Goal: Navigation & Orientation: Find specific page/section

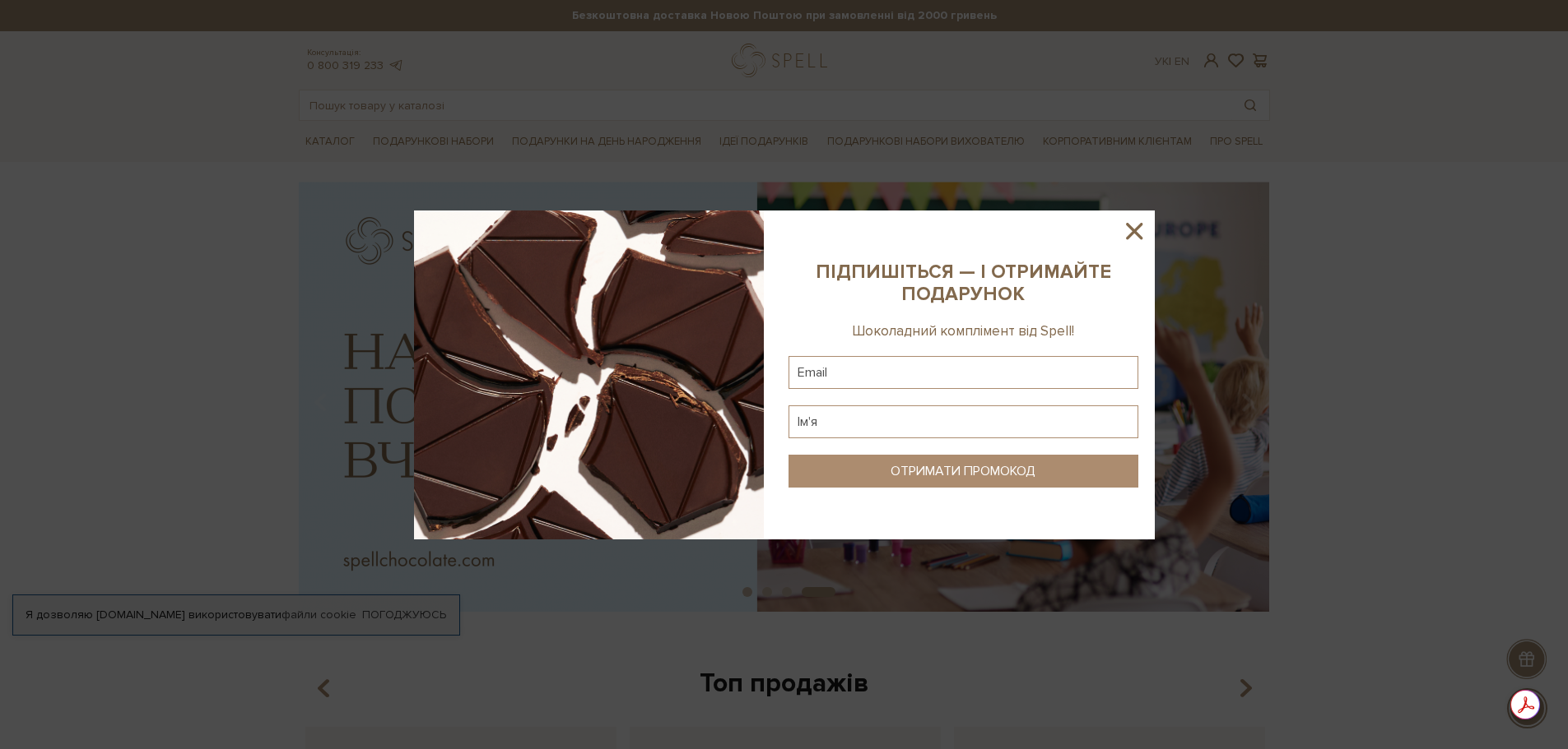
click at [1131, 228] on icon at bounding box center [1134, 230] width 16 height 16
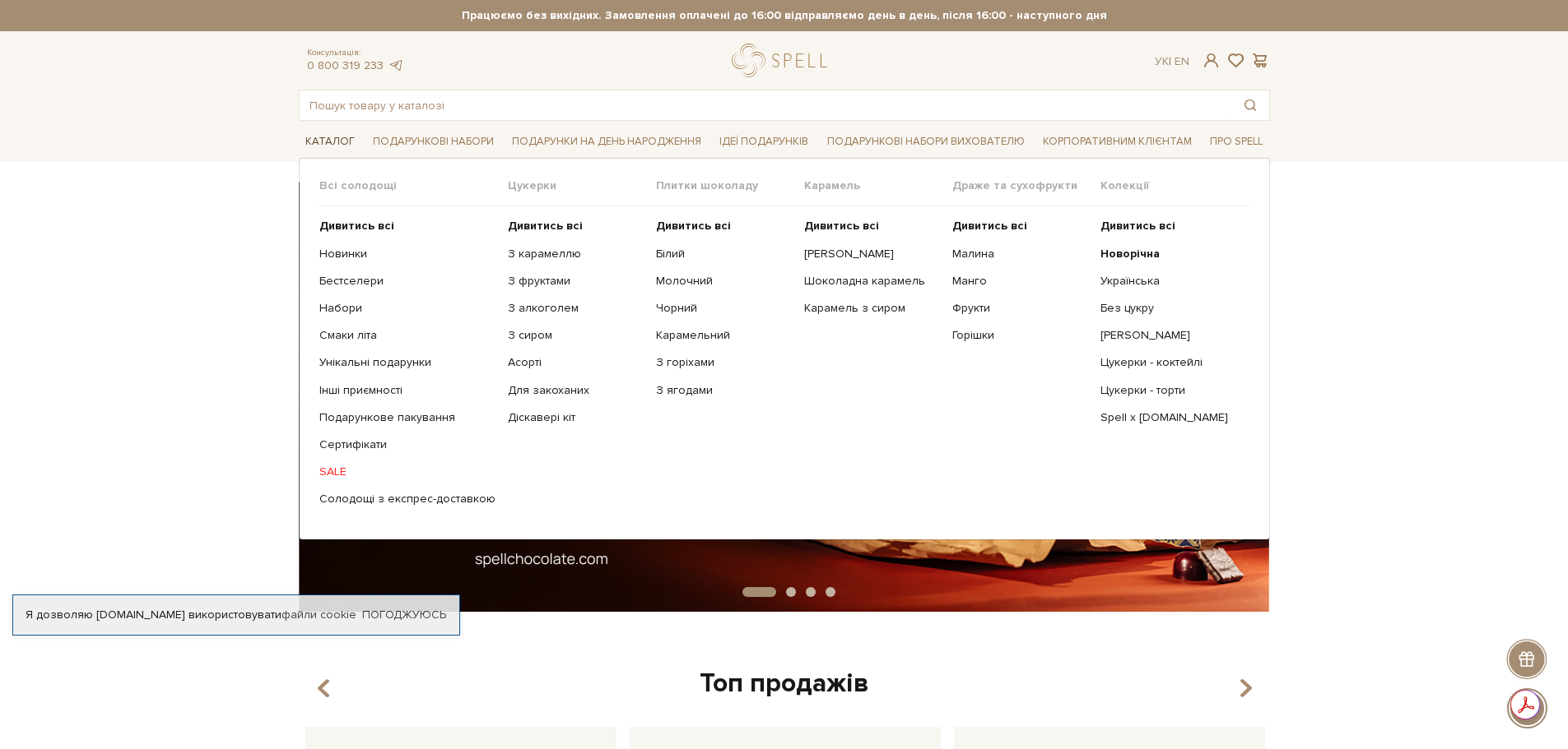
click at [324, 148] on link "Каталог" at bounding box center [330, 142] width 63 height 25
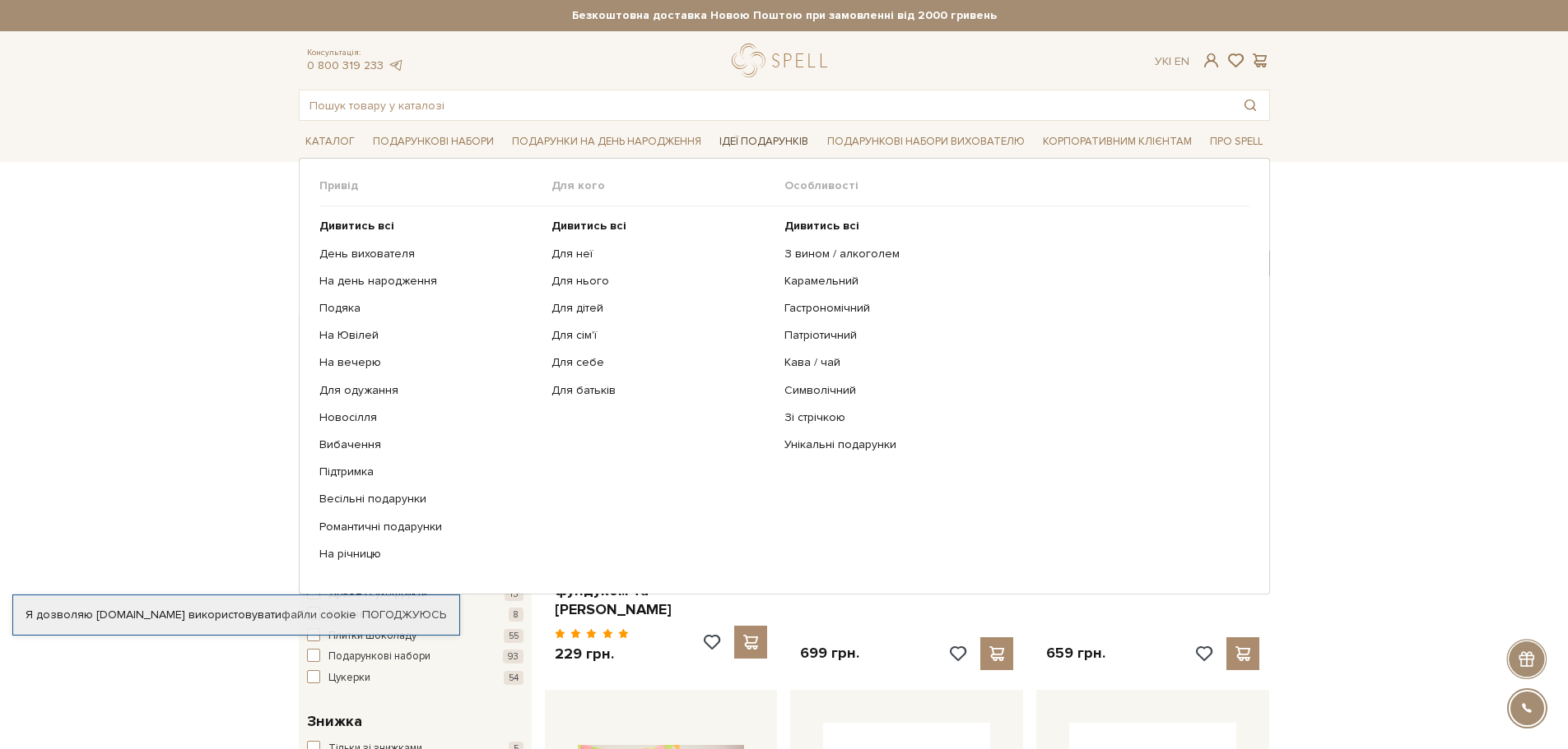
click at [734, 149] on link "Ідеї подарунків" at bounding box center [764, 142] width 102 height 25
